Goal: Find specific page/section

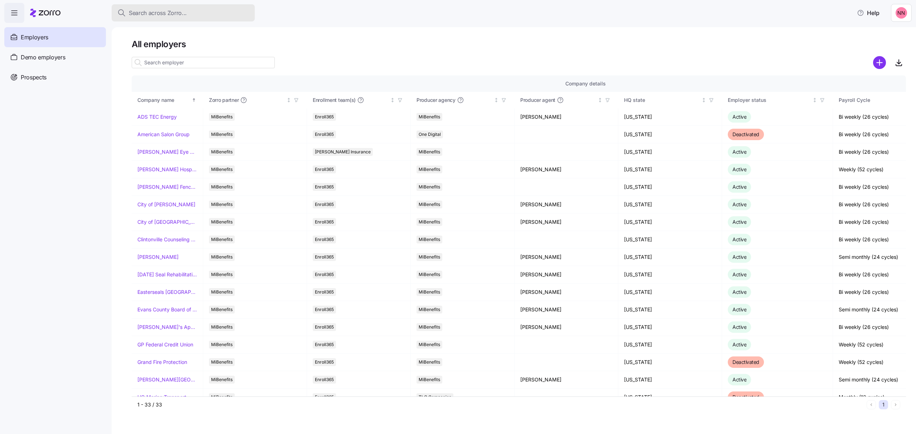
click at [186, 15] on span "Search across Zorro..." at bounding box center [158, 13] width 58 height 9
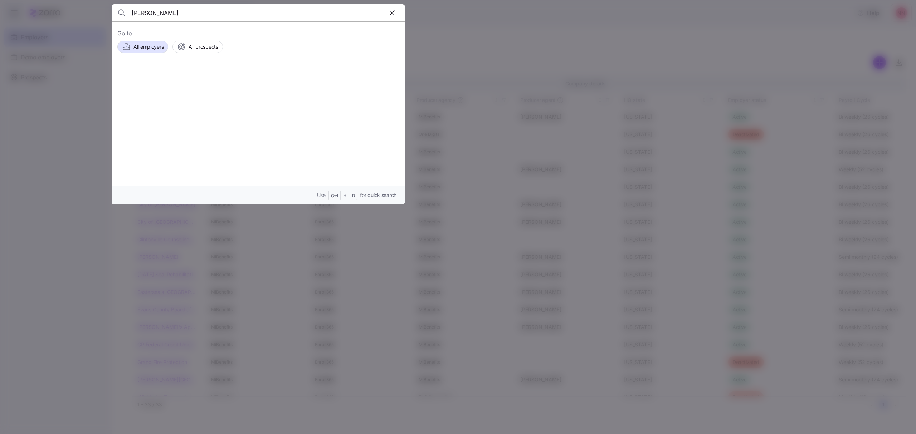
type input "[PERSON_NAME]"
click at [198, 84] on span "[PERSON_NAME]" at bounding box center [202, 81] width 47 height 9
